Goal: Information Seeking & Learning: Learn about a topic

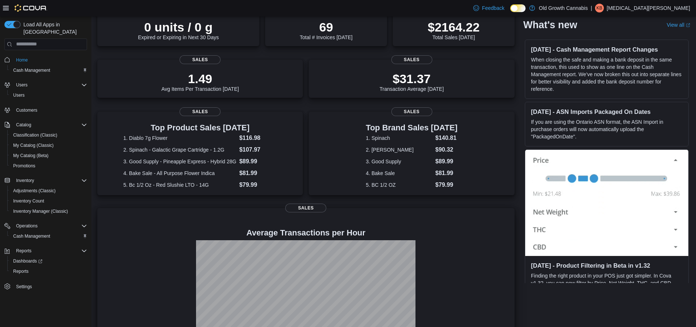
scroll to position [108, 0]
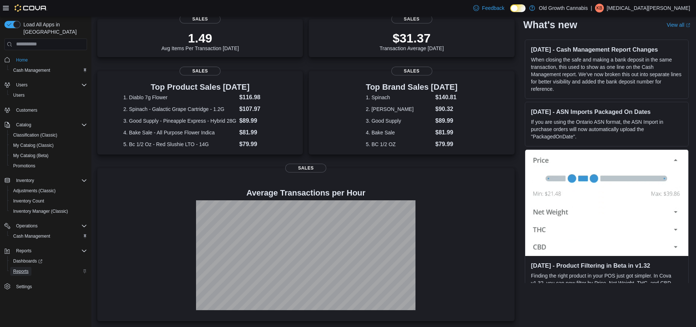
click at [23, 268] on span "Reports" at bounding box center [20, 271] width 15 height 6
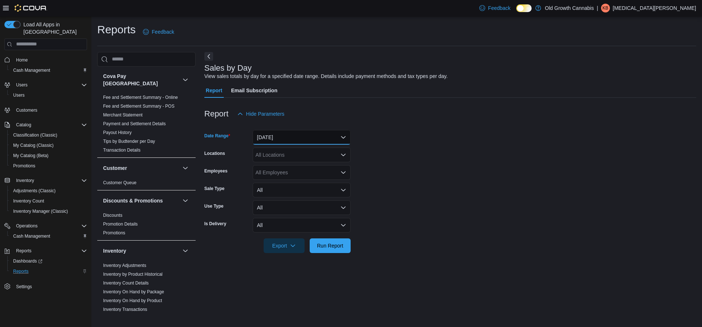
click at [293, 139] on button "[DATE]" at bounding box center [302, 137] width 98 height 15
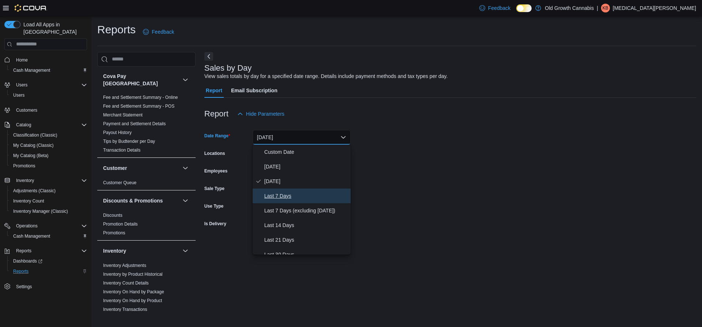
click at [282, 199] on span "Last 7 Days" at bounding box center [305, 195] width 83 height 9
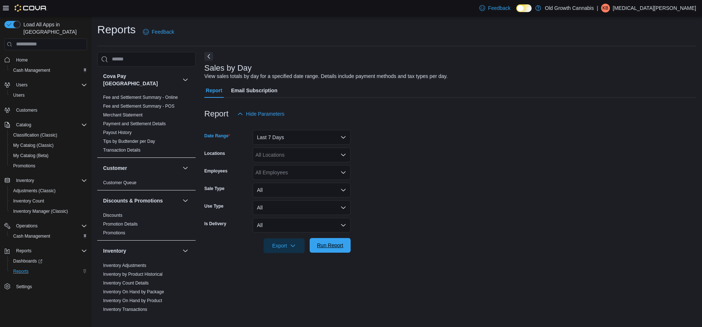
click at [334, 245] on span "Run Report" at bounding box center [330, 244] width 26 height 7
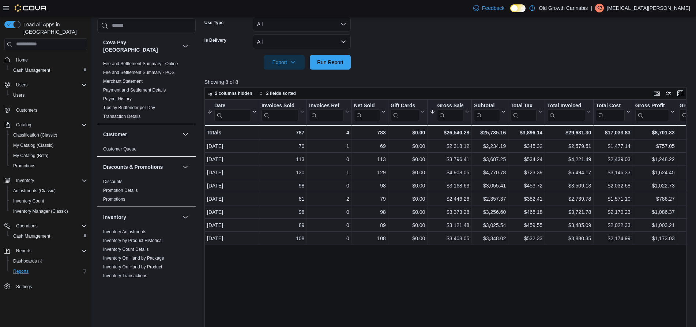
scroll to position [211, 0]
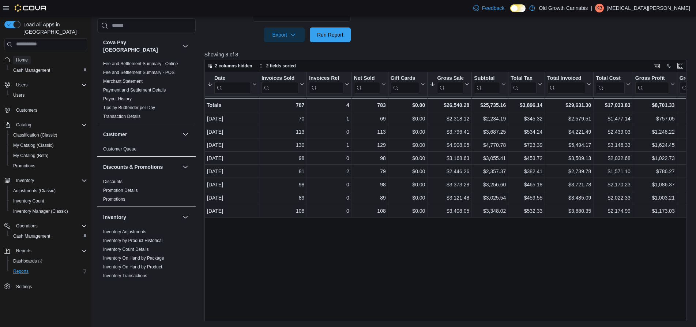
click at [15, 56] on link "Home" at bounding box center [22, 60] width 18 height 9
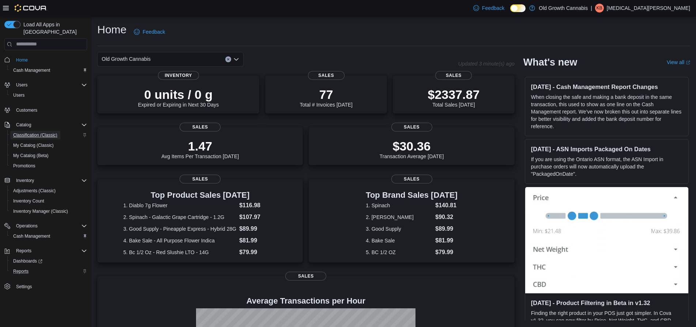
click at [31, 132] on span "Classification (Classic)" at bounding box center [35, 135] width 44 height 6
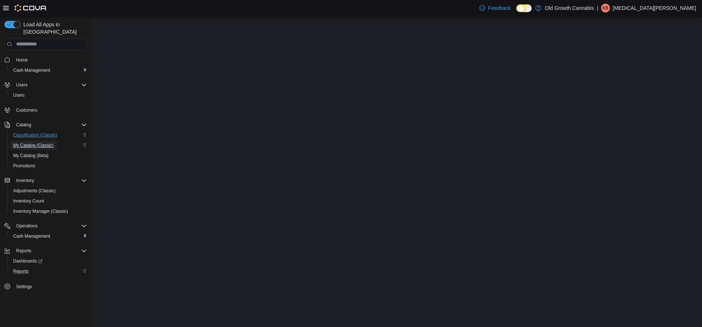
click at [32, 142] on span "My Catalog (Classic)" at bounding box center [33, 145] width 41 height 6
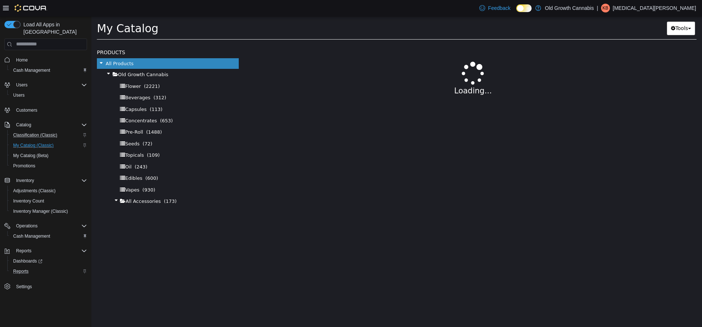
select select "**********"
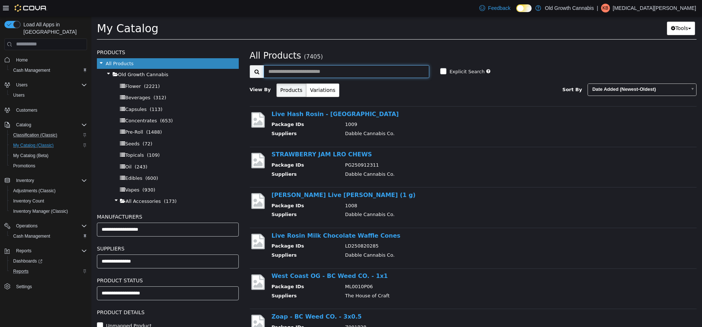
click at [305, 73] on input "text" at bounding box center [347, 71] width 166 height 13
type input "******"
select select "**********"
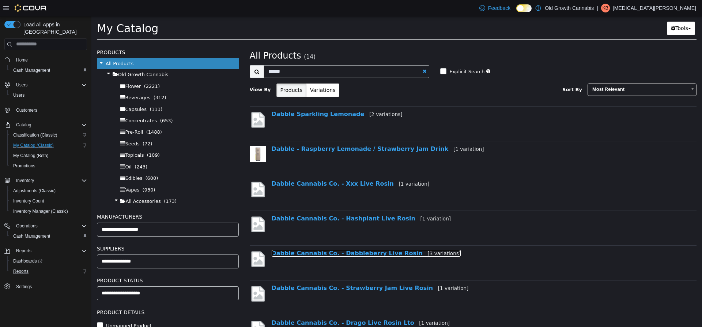
click at [374, 252] on link "Dabble Cannabis Co. - Dabbleberry Live Rosin [3 variations]" at bounding box center [366, 252] width 189 height 7
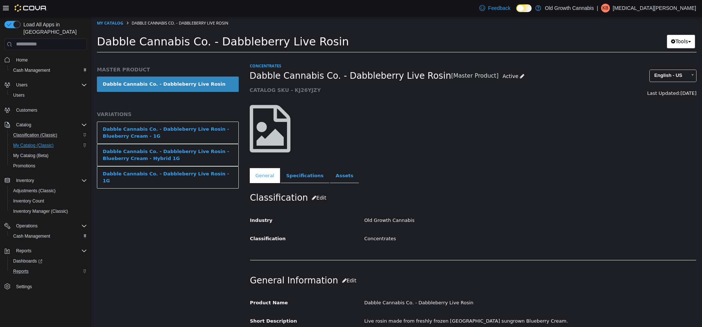
select select "**********"
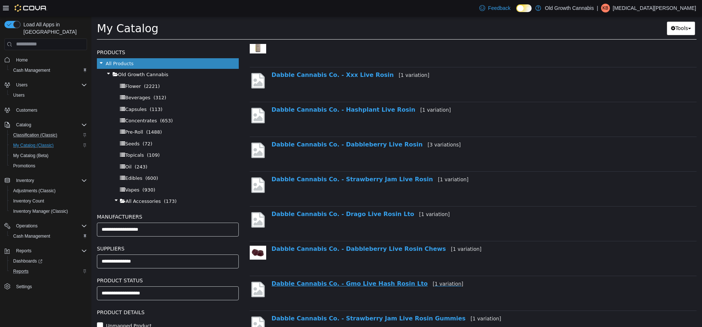
scroll to position [110, 0]
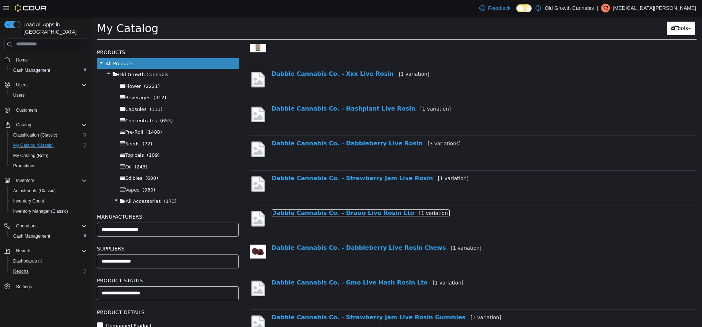
click at [339, 211] on link "Dabble Cannabis Co. - [PERSON_NAME] Live [PERSON_NAME] Lto [1 variation]" at bounding box center [361, 212] width 179 height 7
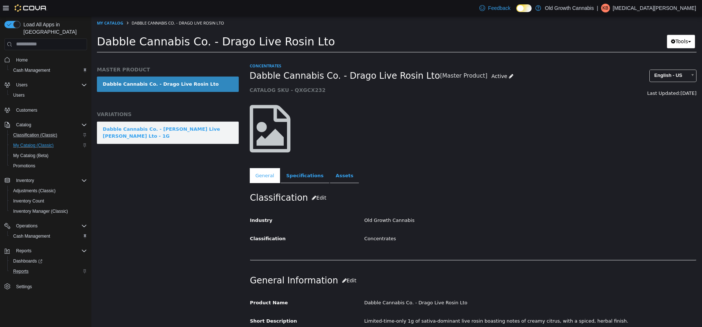
click at [170, 128] on div "Dabble Cannabis Co. - [PERSON_NAME] Live [PERSON_NAME] Lto - 1G" at bounding box center [168, 132] width 130 height 14
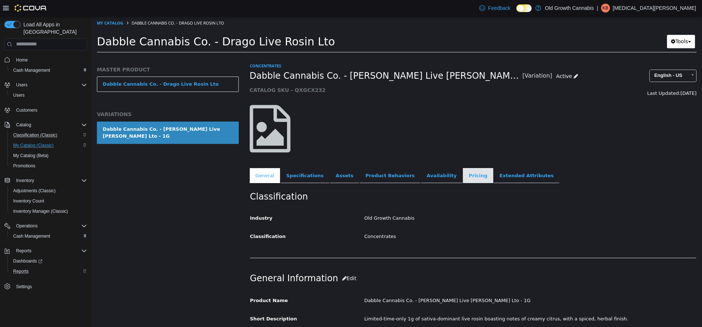
click at [463, 176] on link "Pricing" at bounding box center [478, 175] width 30 height 15
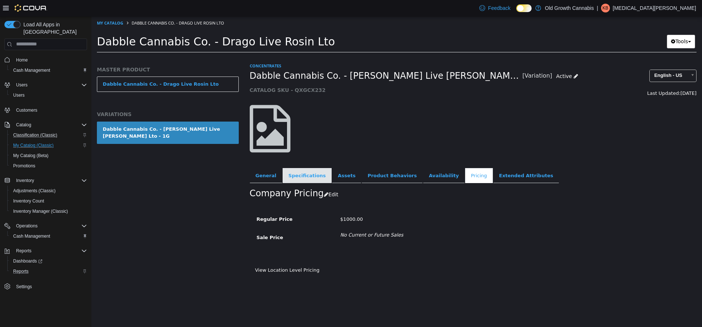
click at [304, 176] on link "Specifications" at bounding box center [307, 175] width 49 height 15
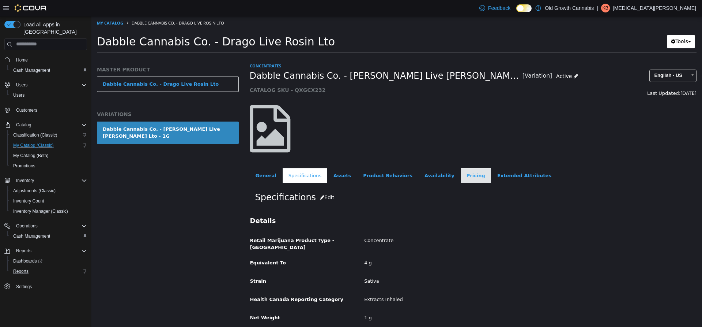
click at [461, 176] on link "Pricing" at bounding box center [476, 175] width 30 height 15
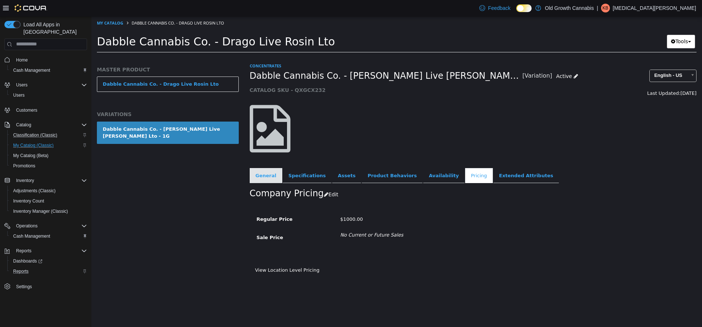
click at [256, 174] on link "General" at bounding box center [266, 175] width 33 height 15
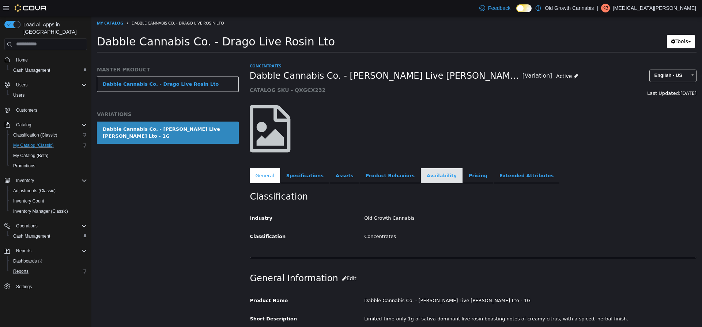
click at [421, 179] on link "Availability" at bounding box center [442, 175] width 42 height 15
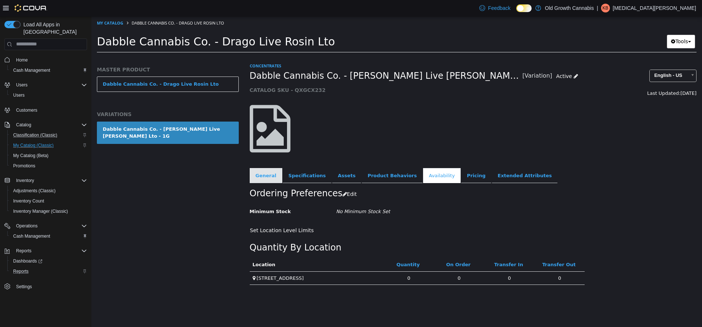
click at [267, 175] on link "General" at bounding box center [266, 175] width 33 height 15
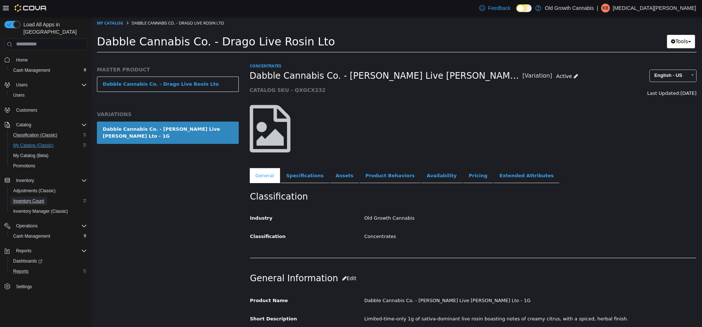
click at [30, 198] on span "Inventory Count" at bounding box center [28, 201] width 31 height 6
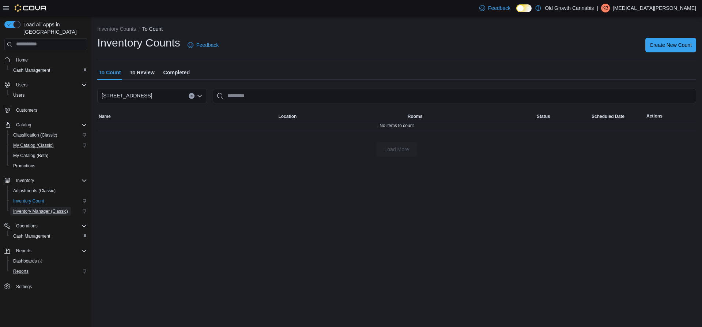
click at [38, 208] on span "Inventory Manager (Classic)" at bounding box center [40, 211] width 55 height 6
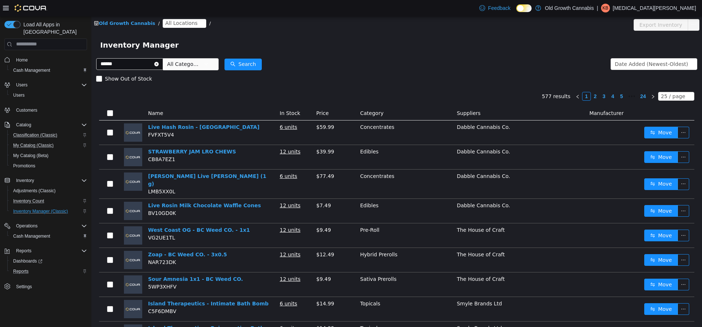
type input "******"
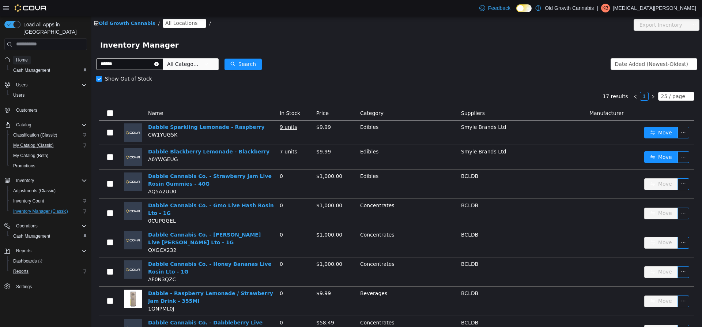
click at [20, 57] on span "Home" at bounding box center [22, 60] width 12 height 6
